Goal: Information Seeking & Learning: Learn about a topic

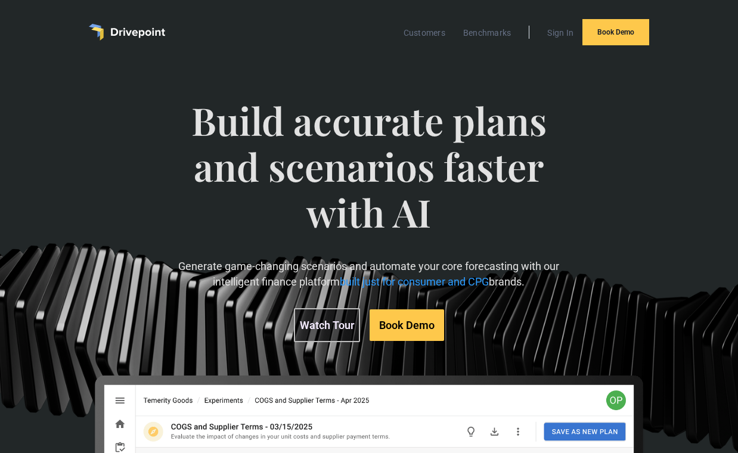
click at [54, 186] on div "Build accurate plans and scenarios faster with AI Generate game-changing scenar…" at bounding box center [369, 374] width 691 height 600
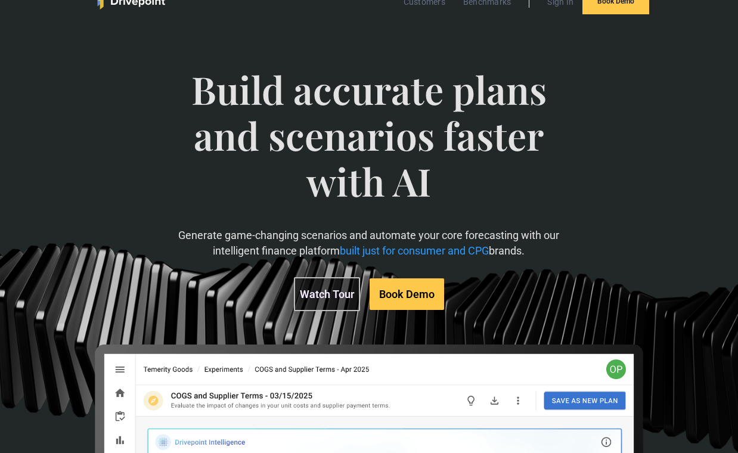
scroll to position [32, 0]
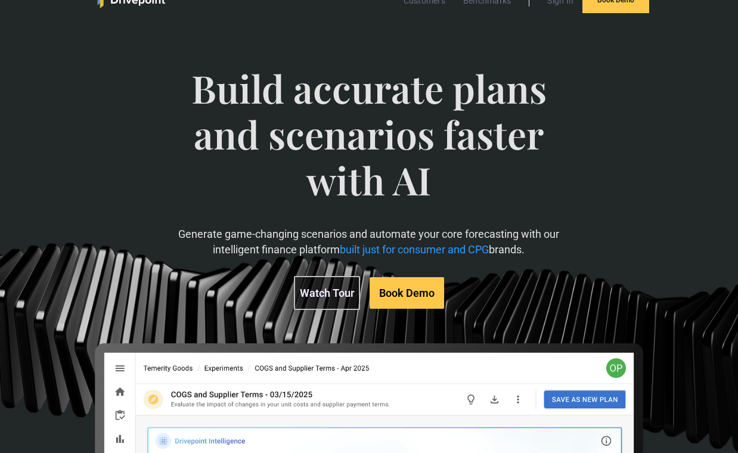
click at [338, 276] on link "Watch Tour" at bounding box center [327, 293] width 66 height 34
click at [340, 276] on link "Watch Tour" at bounding box center [327, 293] width 66 height 34
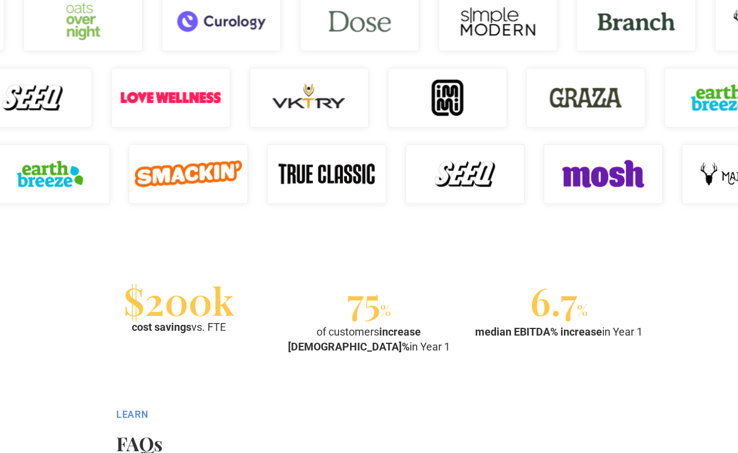
scroll to position [1111, 0]
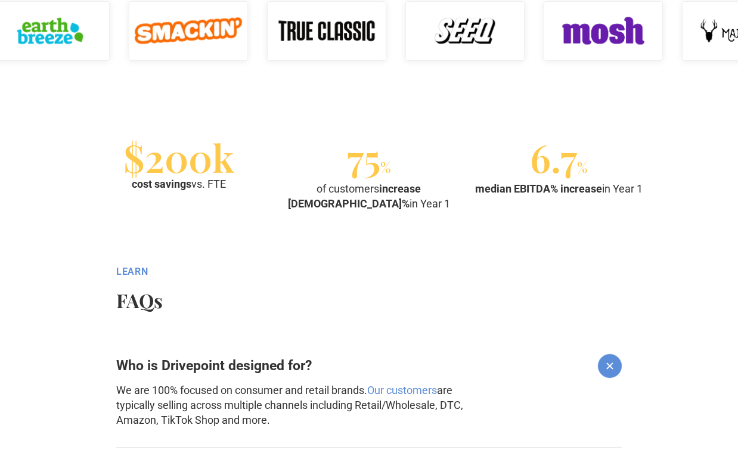
scroll to position [1256, 0]
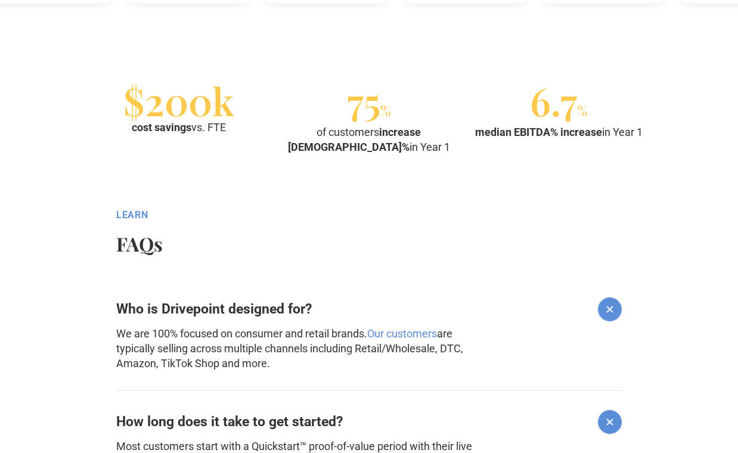
scroll to position [1322, 0]
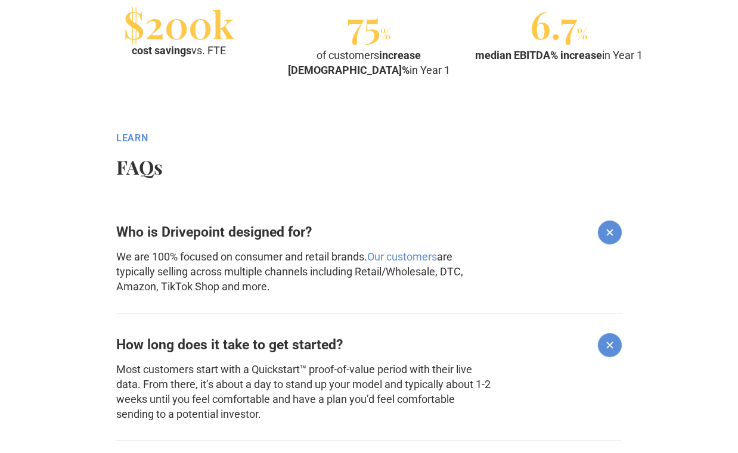
scroll to position [1406, 0]
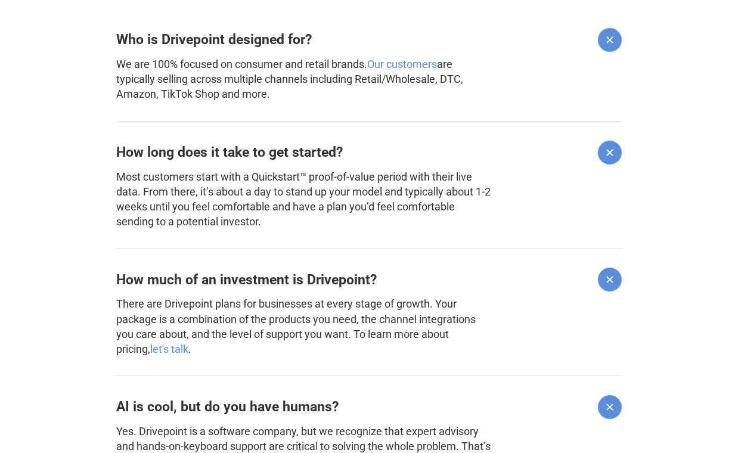
scroll to position [1591, 0]
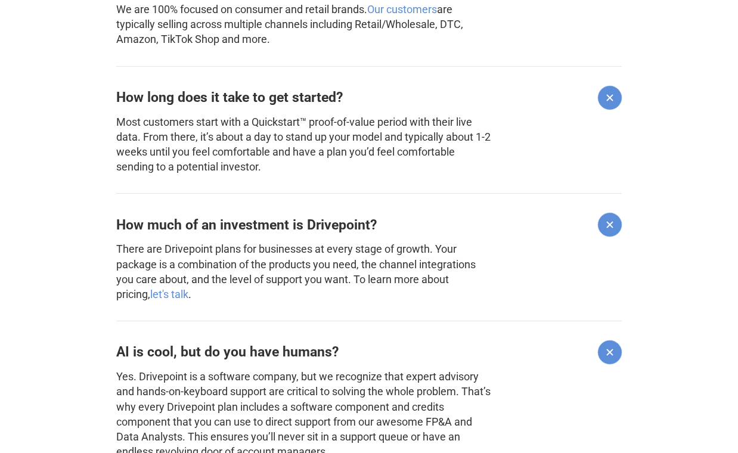
scroll to position [1637, 0]
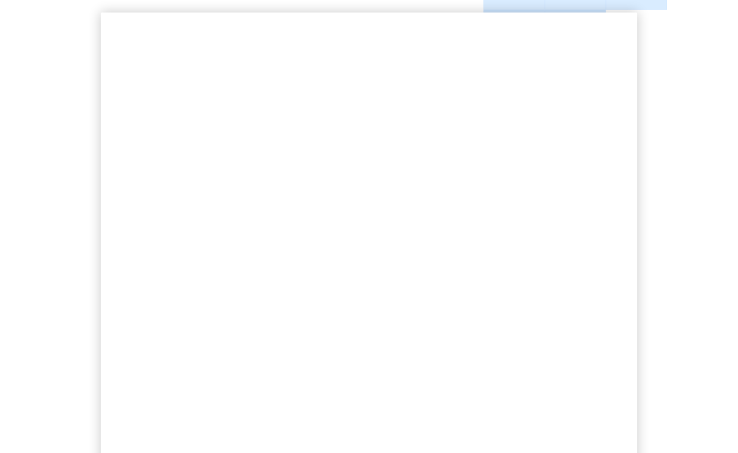
scroll to position [0, 0]
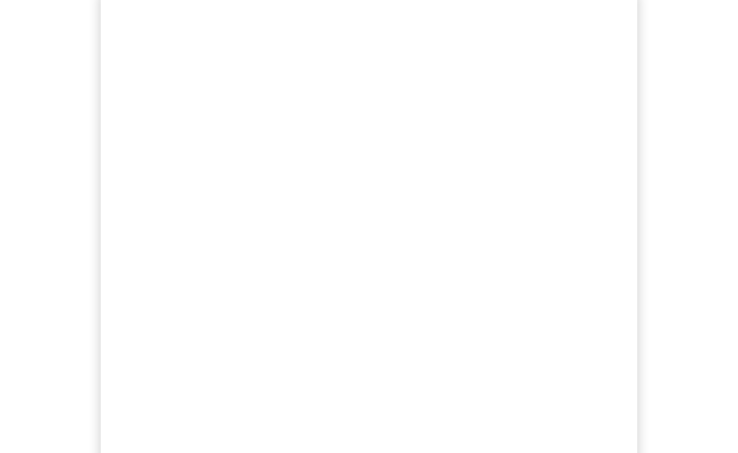
scroll to position [273, 0]
